Goal: Register for event/course

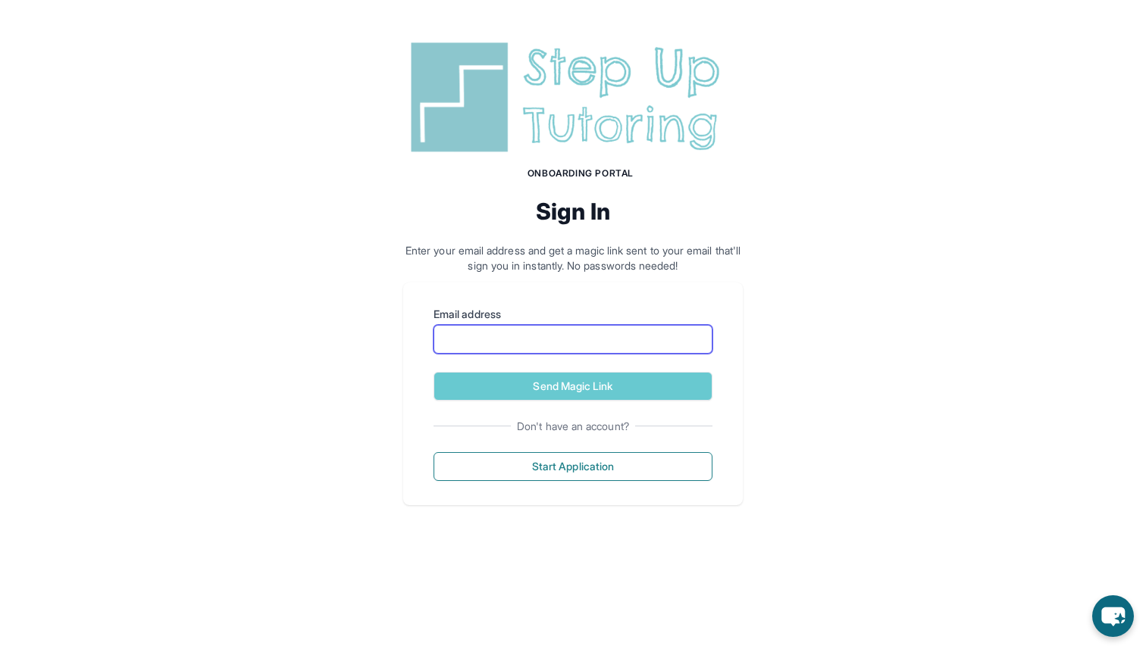
click at [639, 345] on input "Email address" at bounding box center [572, 339] width 279 height 29
type input "**********"
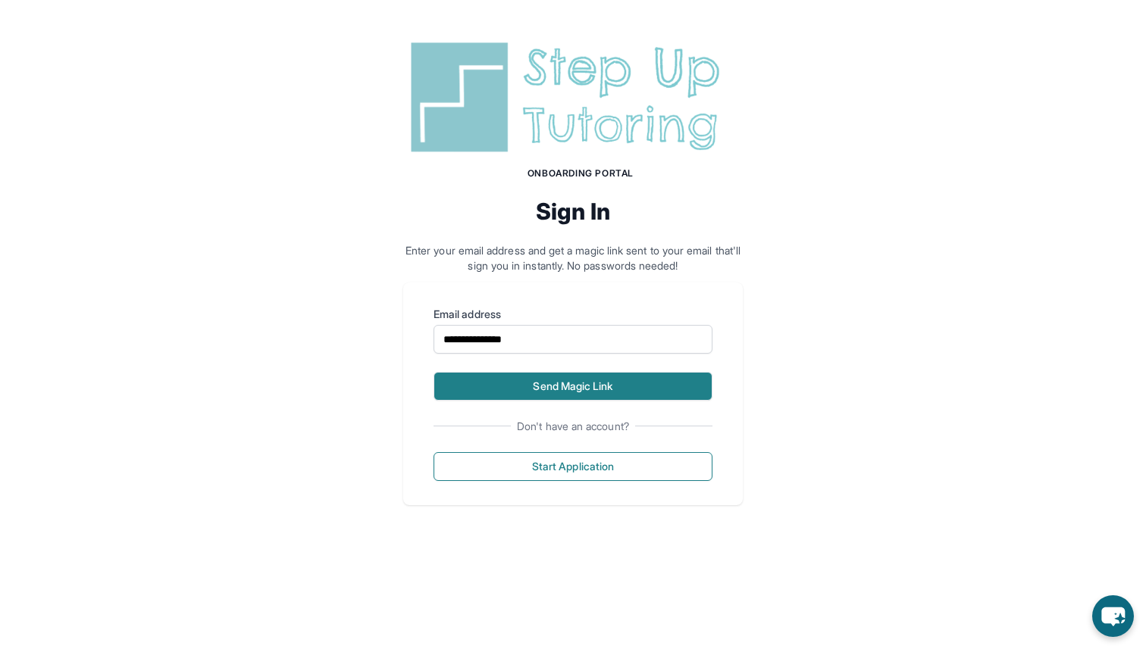
click at [583, 381] on button "Send Magic Link" at bounding box center [572, 386] width 279 height 29
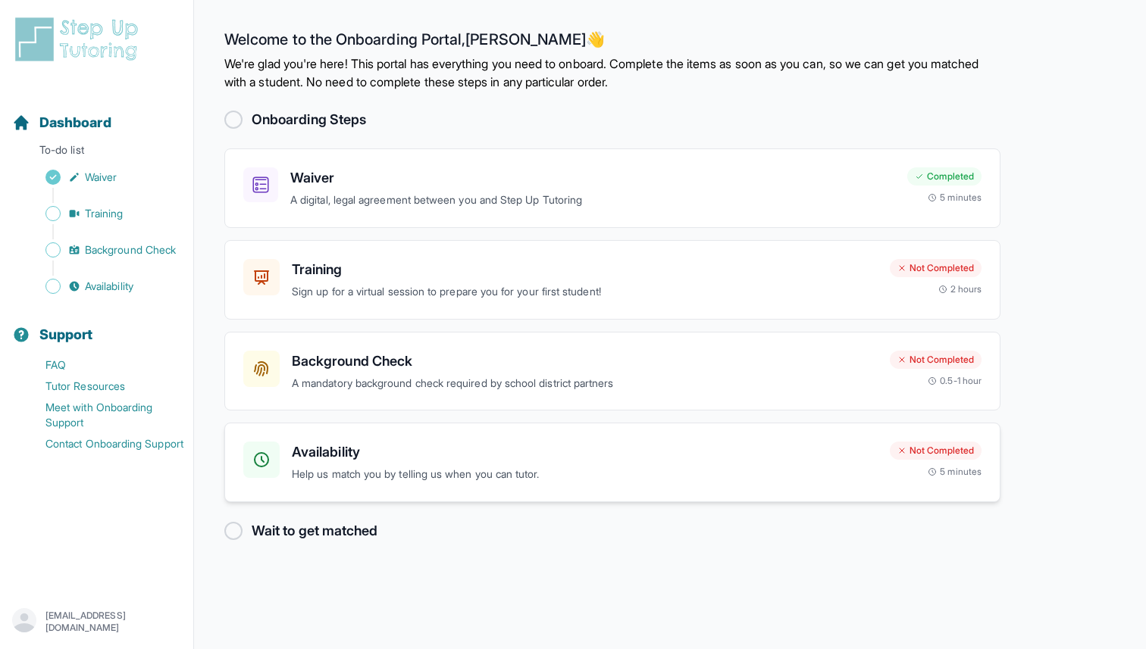
click at [380, 472] on p "Help us match you by telling us when you can tutor." at bounding box center [585, 474] width 586 height 17
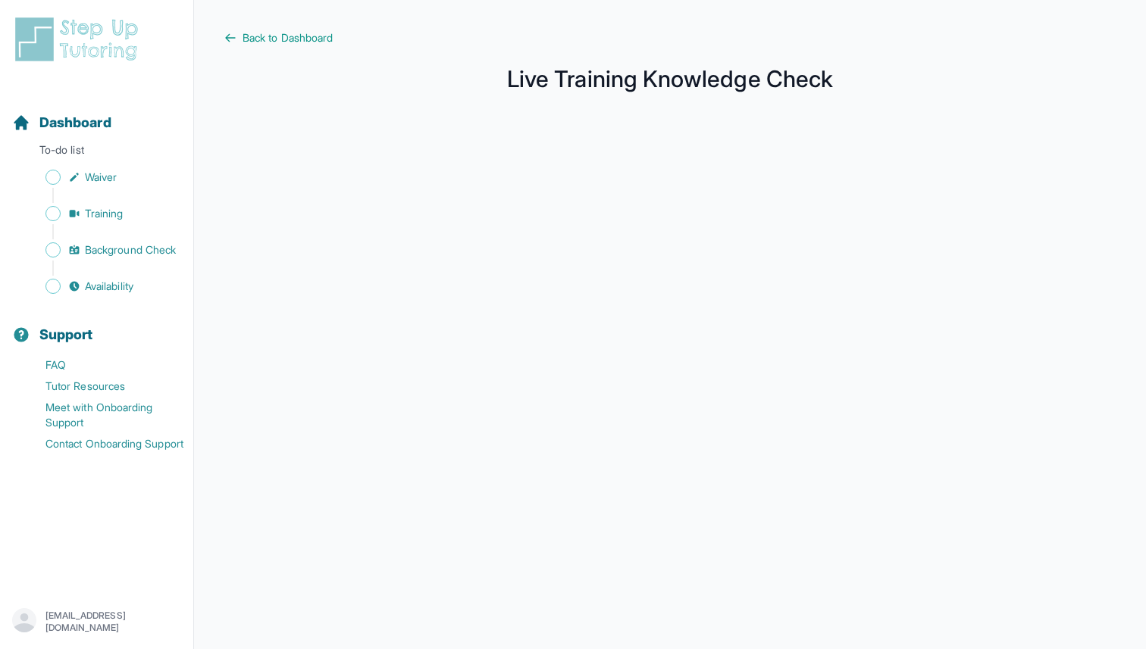
scroll to position [157, 0]
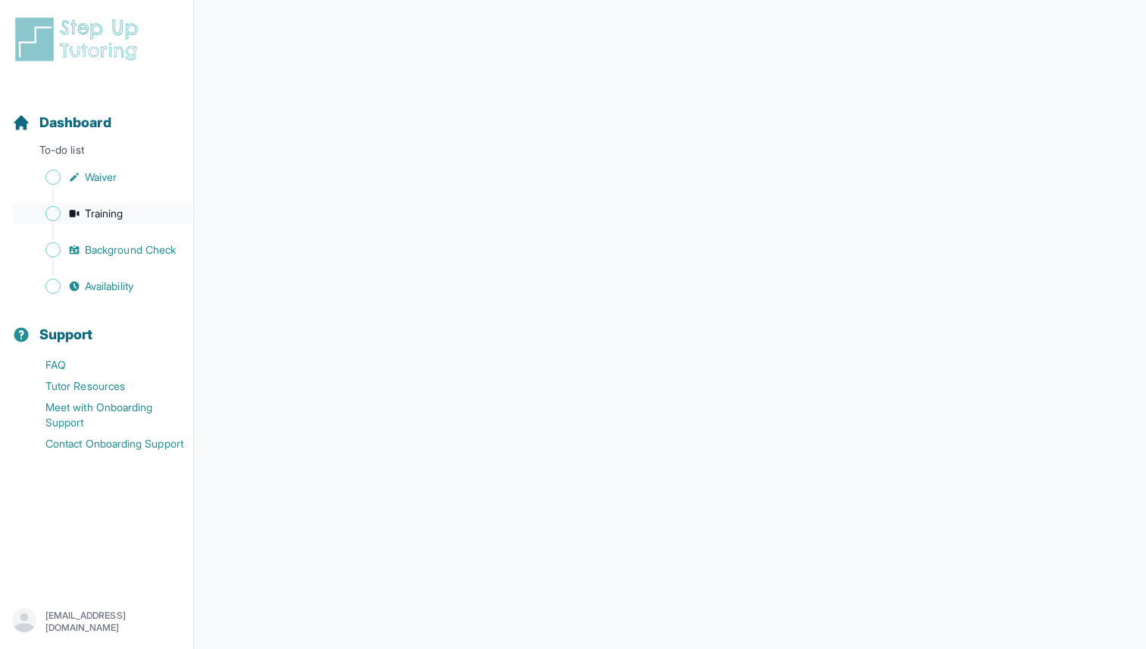
click at [111, 212] on span "Training" at bounding box center [104, 213] width 39 height 15
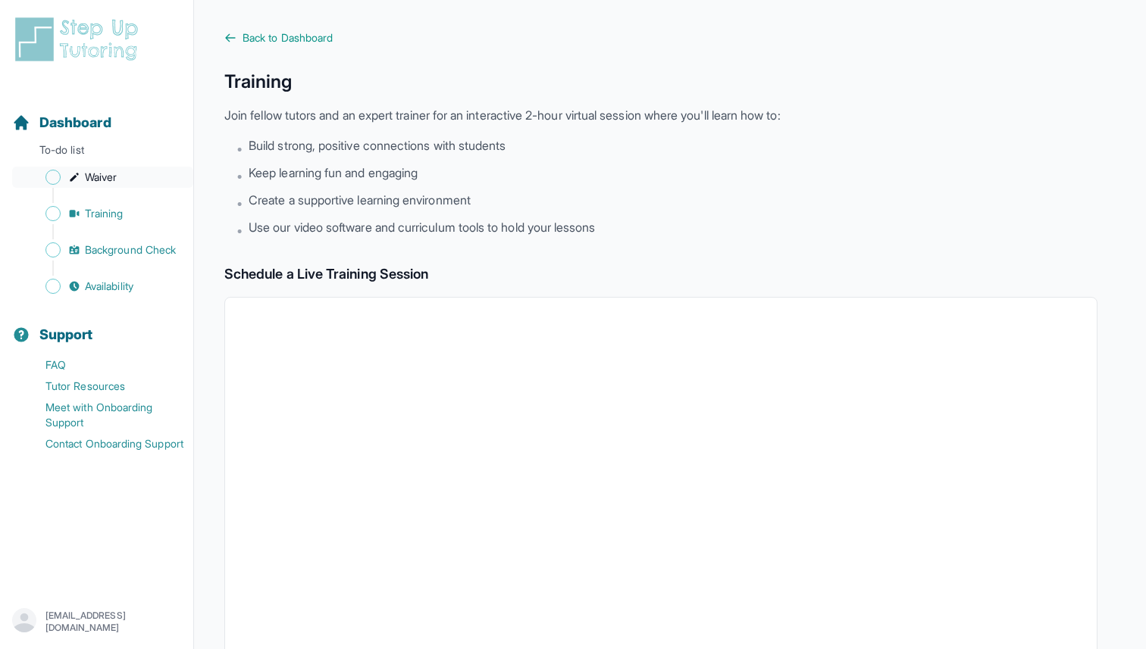
click at [136, 179] on link "Waiver" at bounding box center [102, 177] width 181 height 21
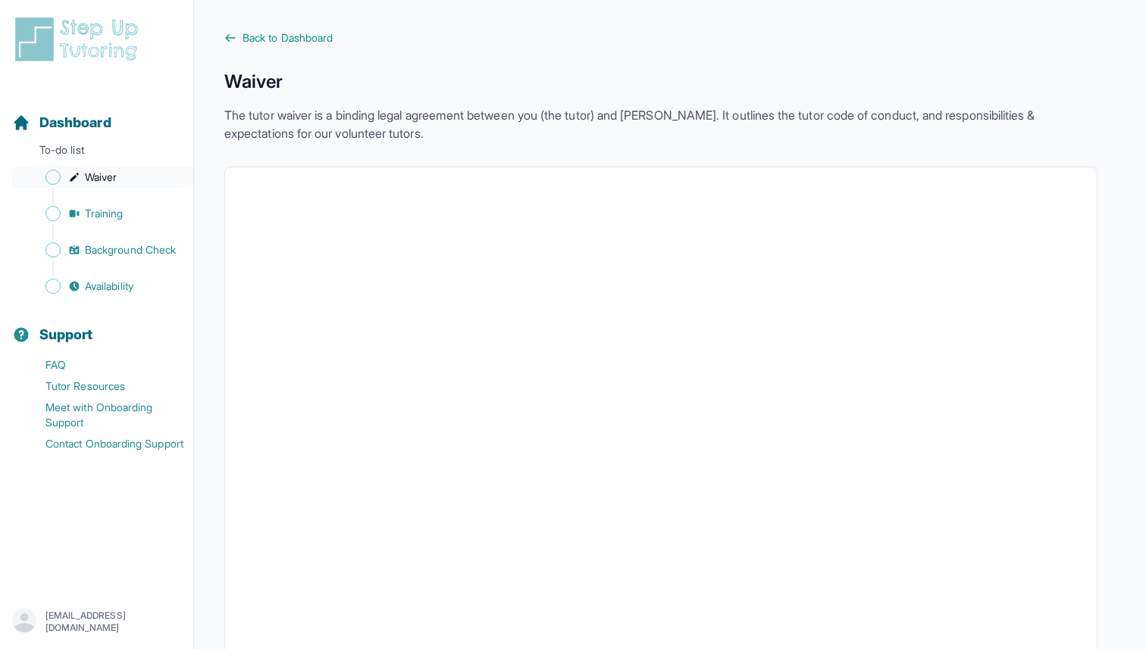
click at [111, 178] on span "Waiver" at bounding box center [101, 177] width 32 height 15
click at [121, 217] on span "Training" at bounding box center [104, 213] width 39 height 15
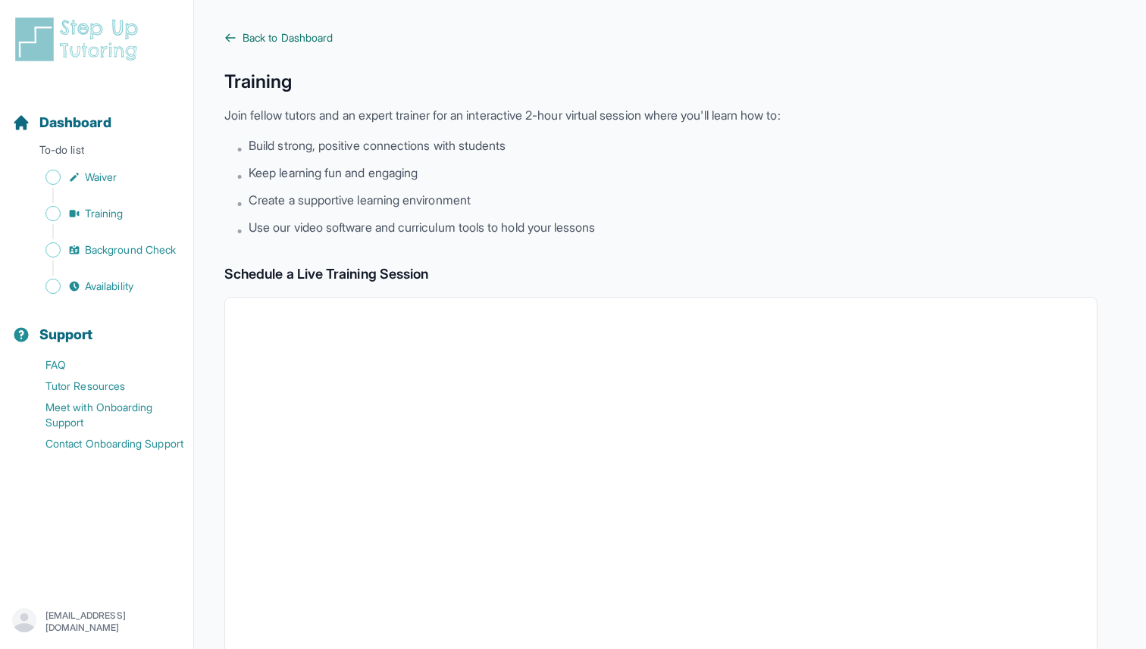
click at [289, 40] on span "Back to Dashboard" at bounding box center [287, 37] width 90 height 15
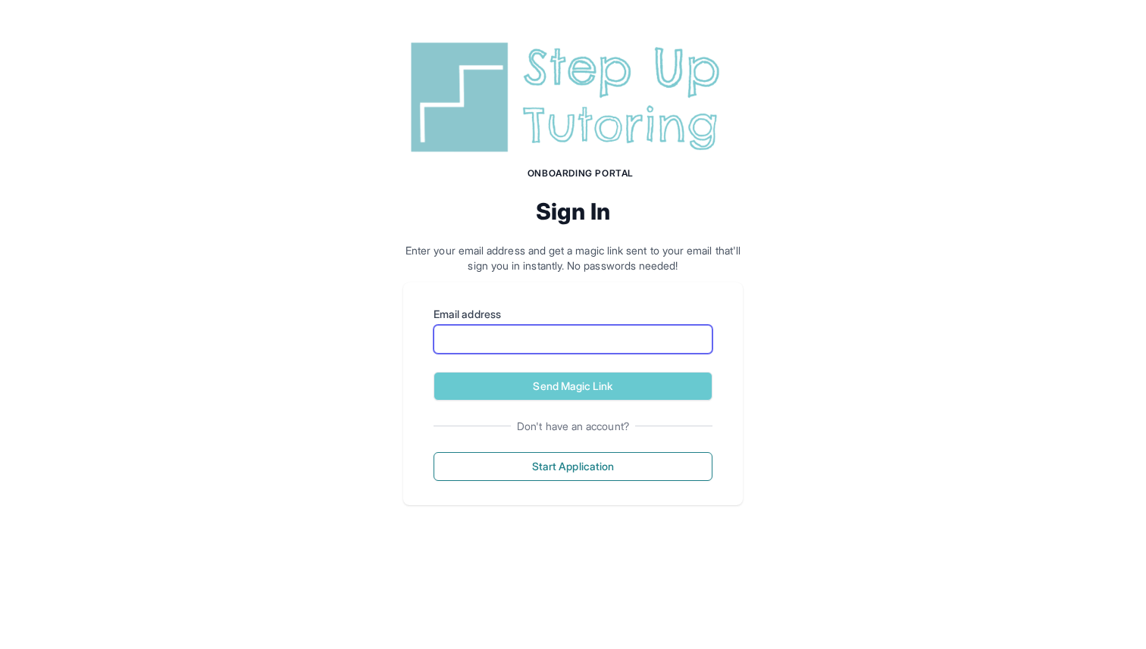
click at [529, 345] on input "Email address" at bounding box center [572, 339] width 279 height 29
type input "**********"
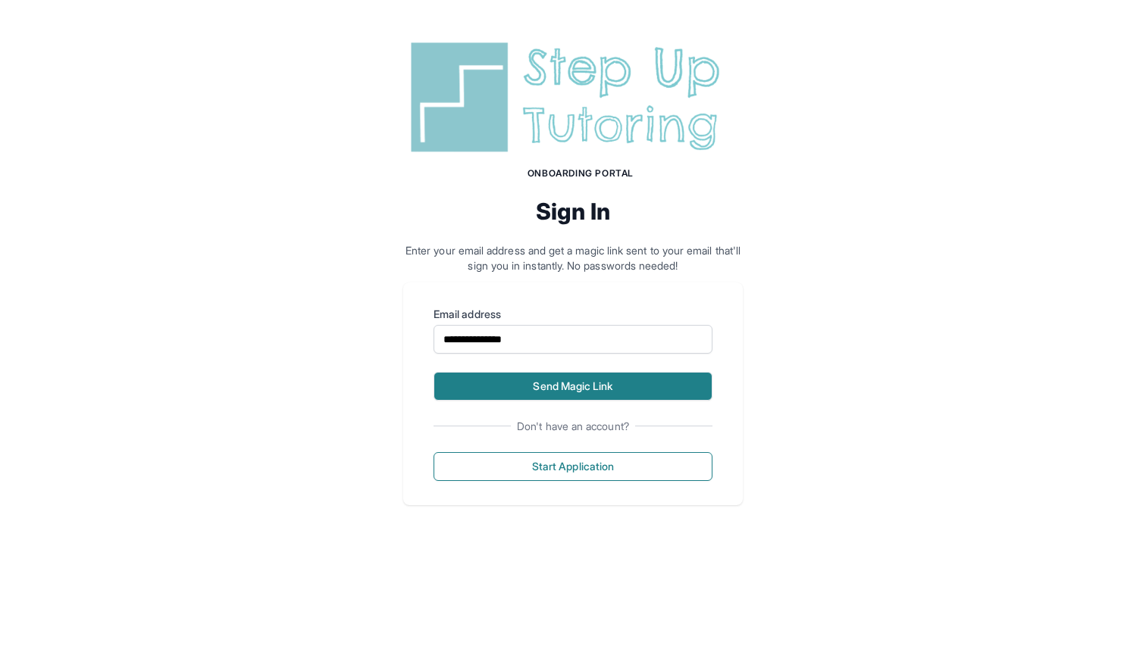
click at [539, 379] on button "Send Magic Link" at bounding box center [572, 386] width 279 height 29
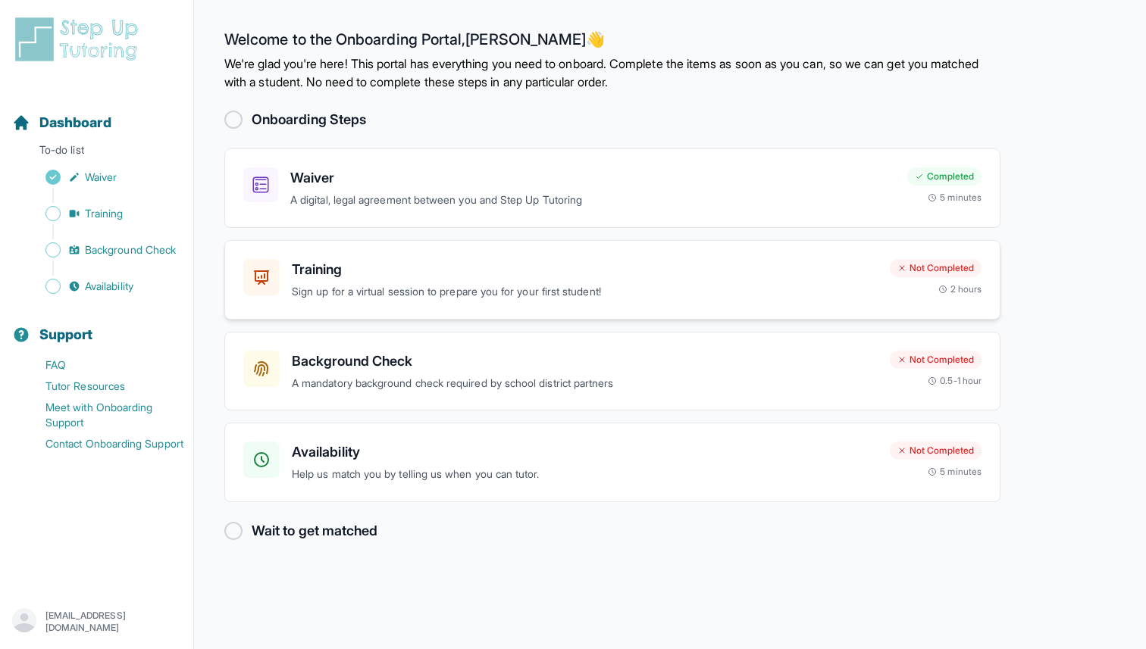
click at [497, 281] on div "Training Sign up for a virtual session to prepare you for your first student!" at bounding box center [585, 280] width 586 height 42
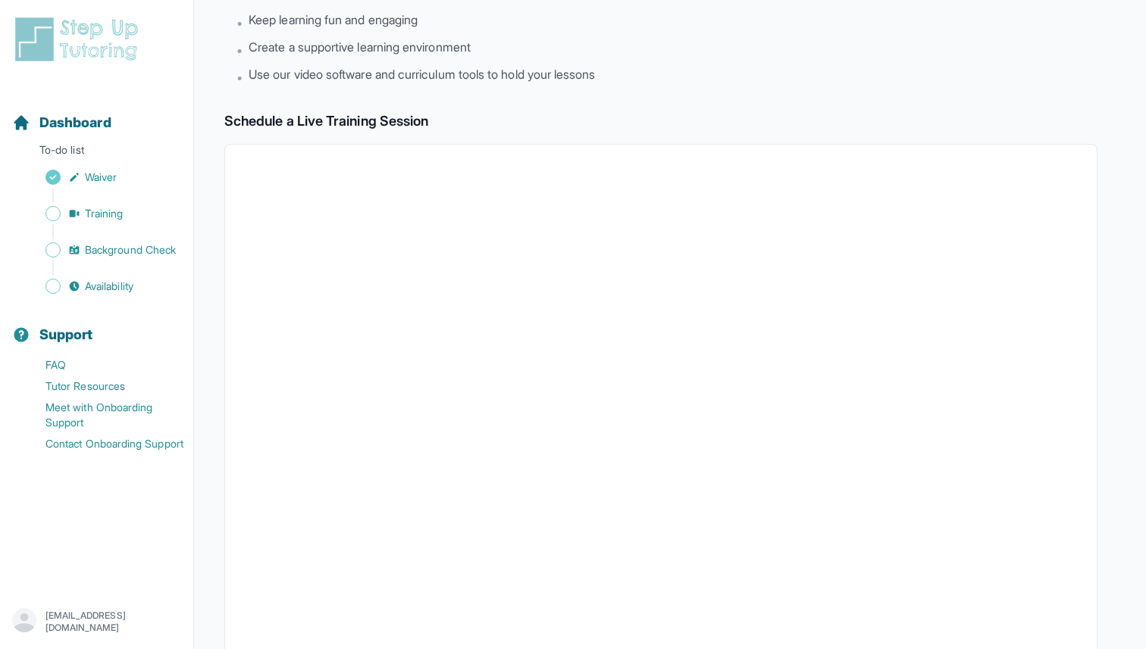
scroll to position [152, 0]
click at [109, 214] on span "Training" at bounding box center [104, 213] width 39 height 15
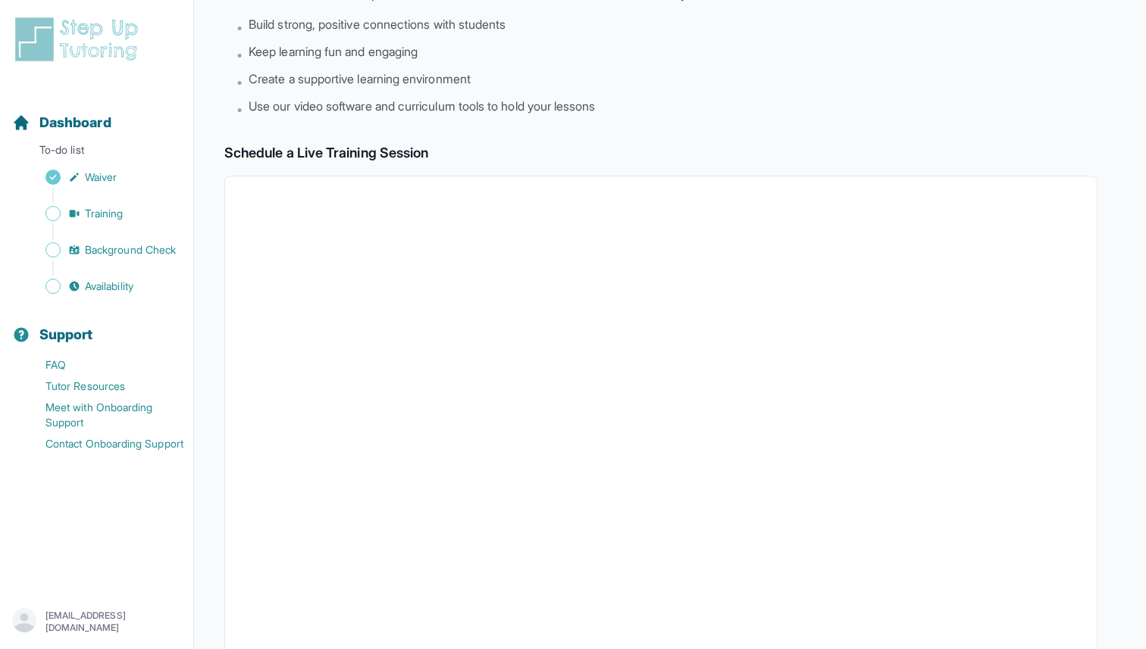
scroll to position [114, 0]
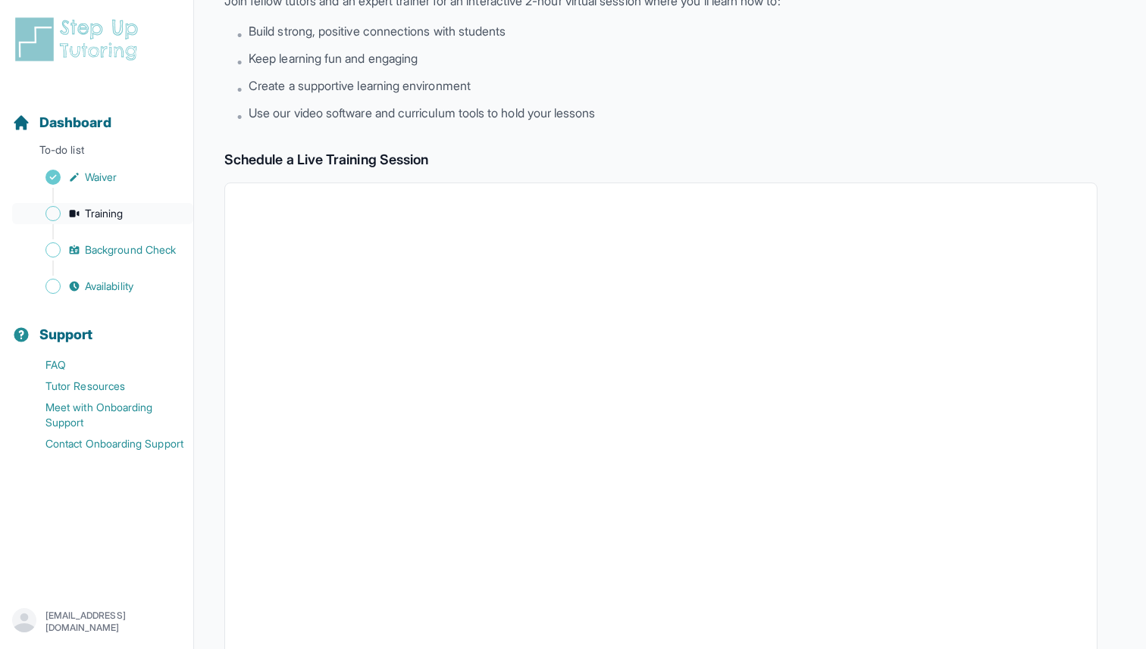
click at [114, 220] on span "Training" at bounding box center [104, 213] width 39 height 15
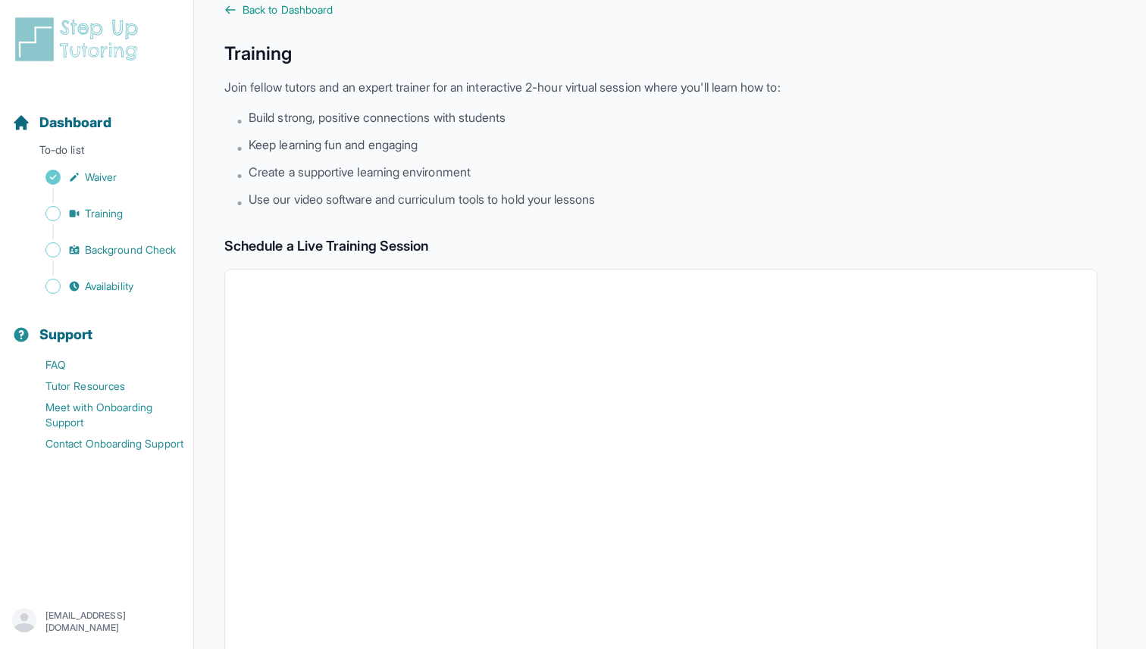
scroll to position [0, 0]
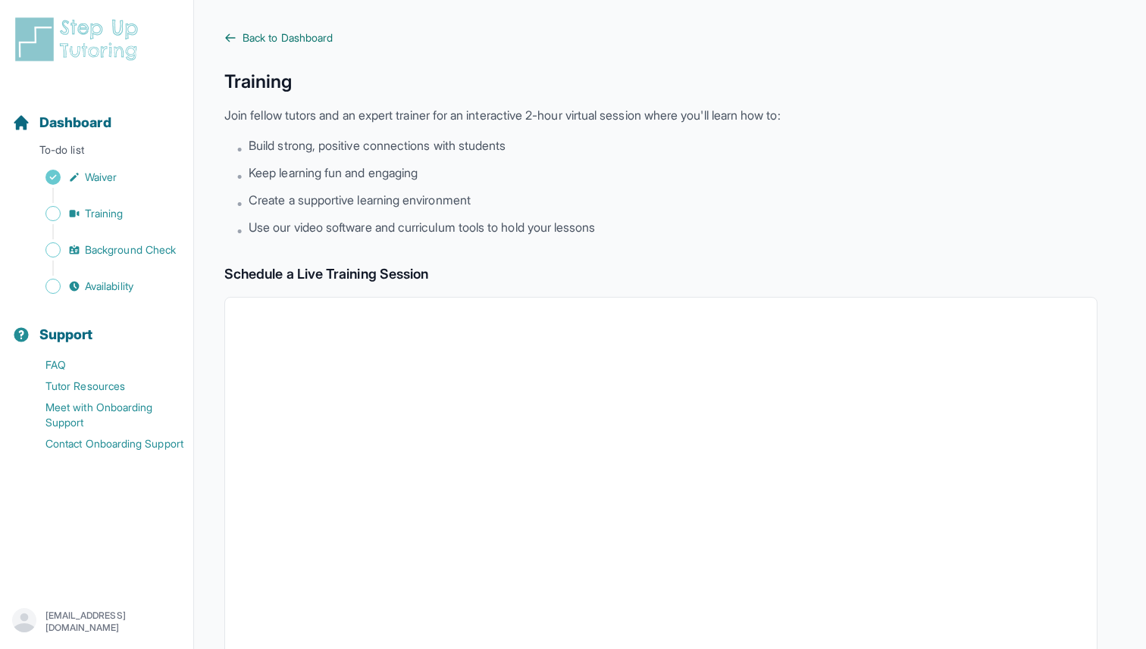
click at [265, 44] on span "Back to Dashboard" at bounding box center [287, 37] width 90 height 15
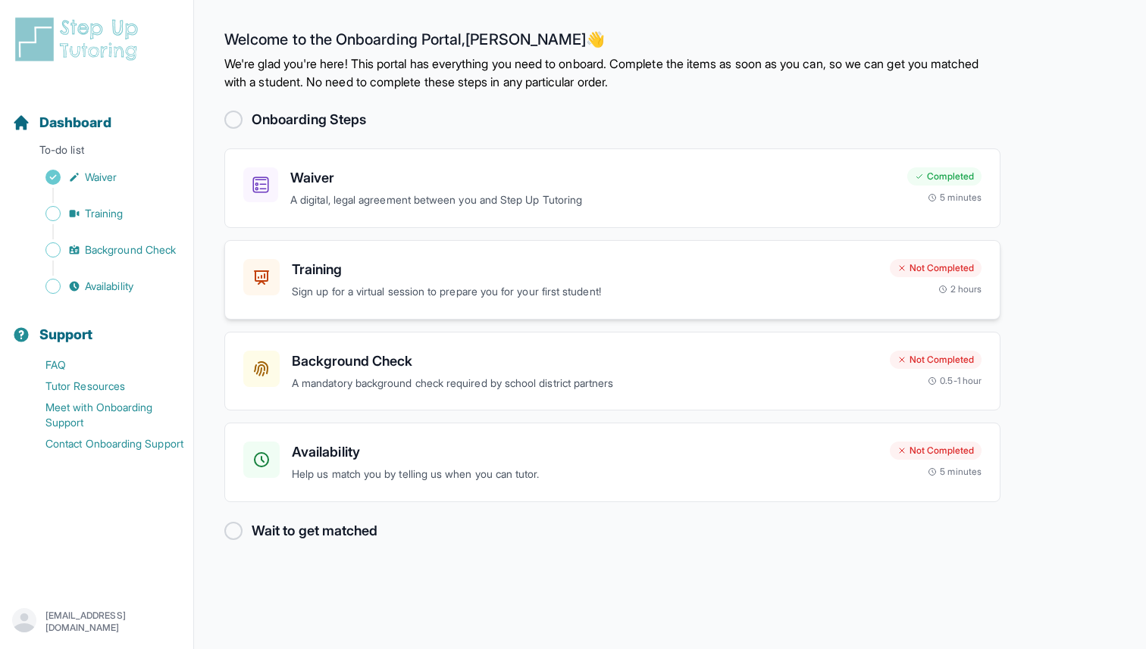
click at [320, 262] on h3 "Training" at bounding box center [585, 269] width 586 height 21
